Goal: Task Accomplishment & Management: Manage account settings

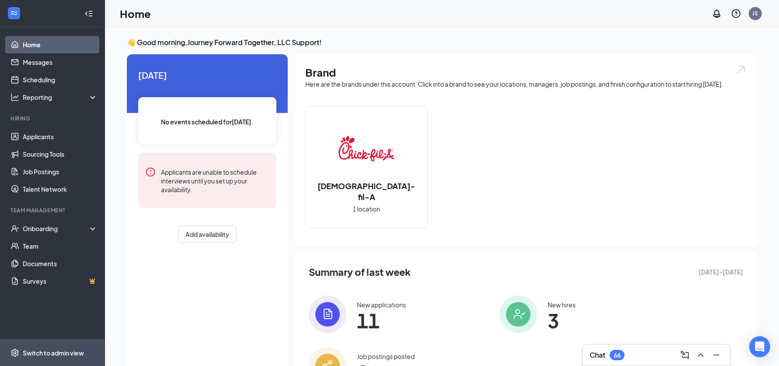
click at [47, 349] on div "Switch to admin view" at bounding box center [53, 352] width 61 height 9
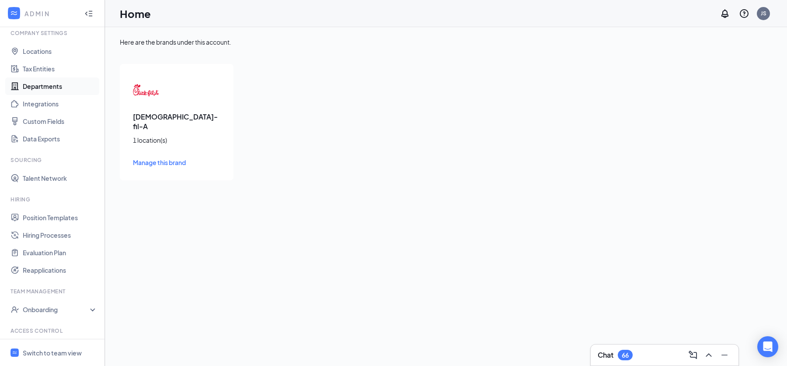
scroll to position [72, 0]
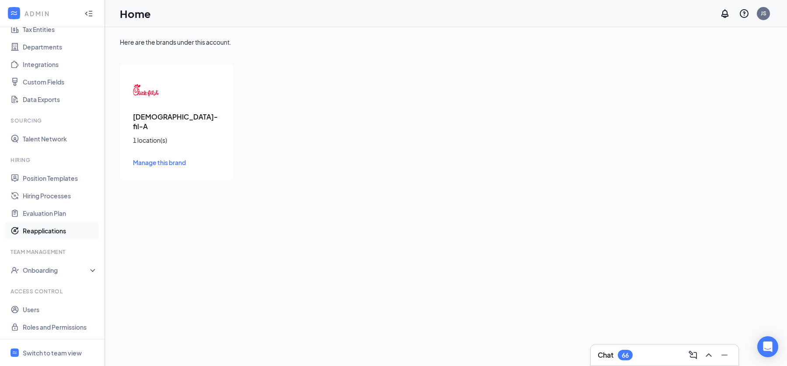
click at [55, 227] on link "Reapplications" at bounding box center [60, 230] width 75 height 17
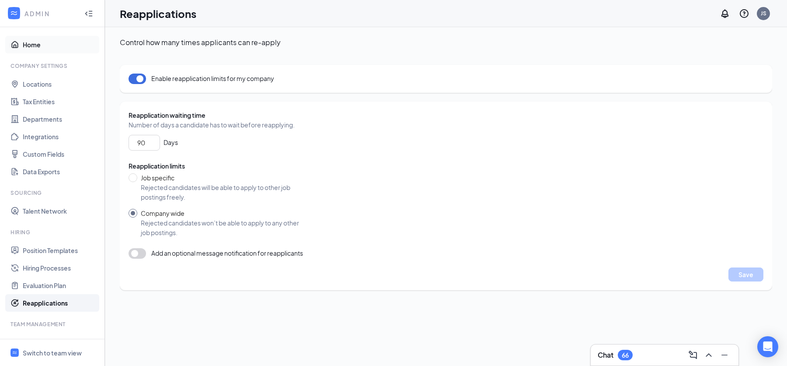
click at [42, 44] on link "Home" at bounding box center [60, 44] width 75 height 17
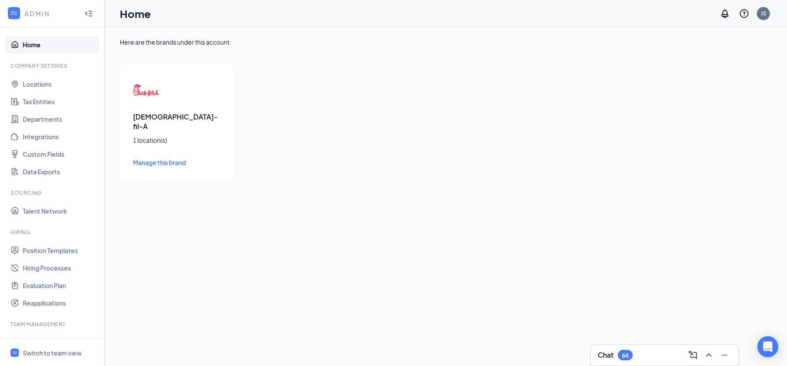
click at [168, 158] on span "Manage this brand" at bounding box center [159, 162] width 53 height 8
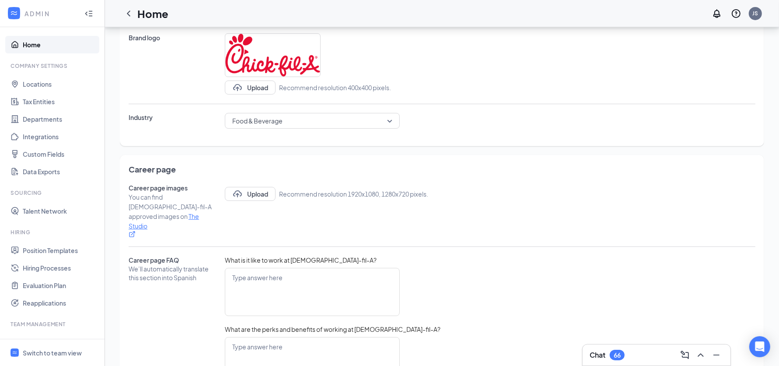
scroll to position [256, 0]
